Goal: Information Seeking & Learning: Learn about a topic

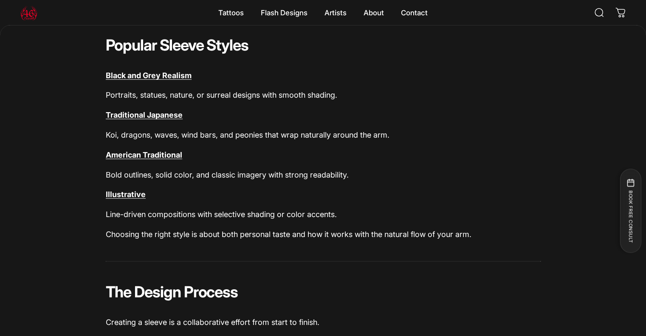
scroll to position [1784, 0]
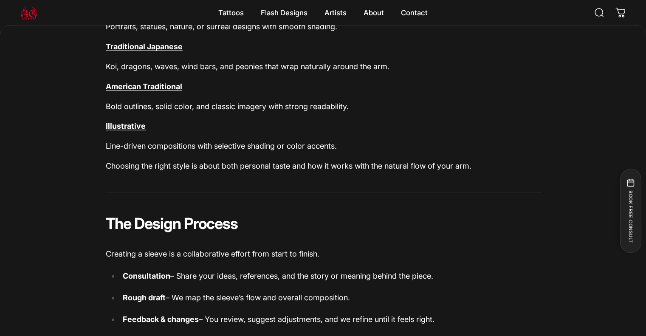
click at [153, 11] on b "Black and Grey Realism" at bounding box center [149, 7] width 86 height 9
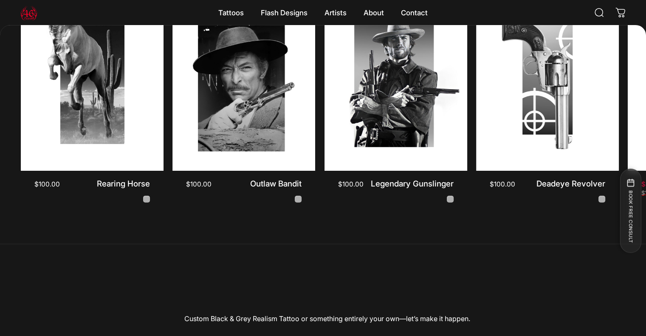
scroll to position [2462, 0]
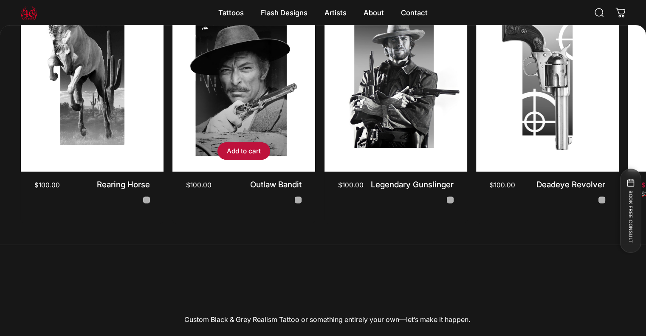
click at [248, 154] on img "Outlaw Bandit" at bounding box center [244, 77] width 150 height 200
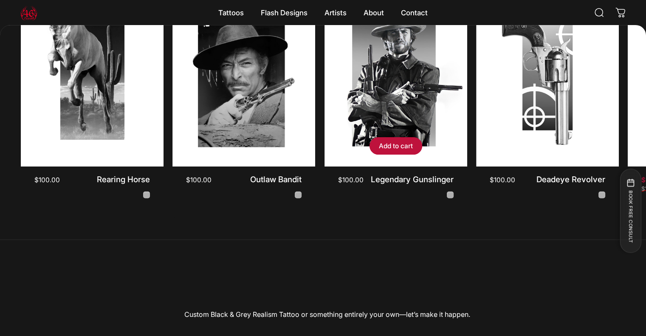
scroll to position [0, 153]
